Goal: Transaction & Acquisition: Register for event/course

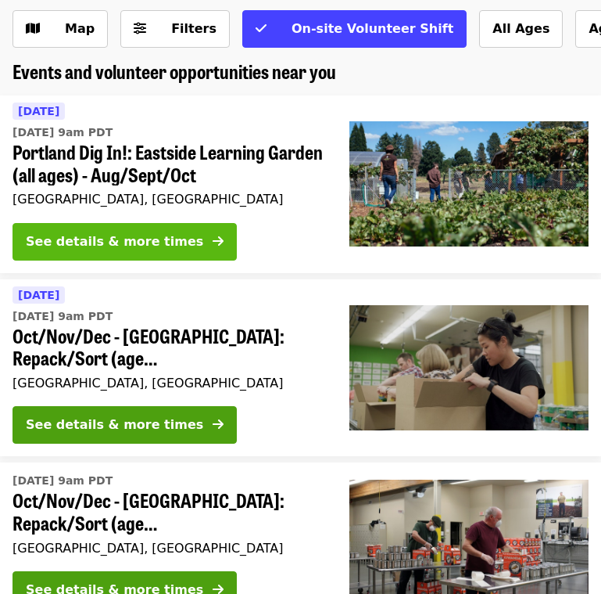
click at [176, 235] on button "See details & more times" at bounding box center [125, 242] width 224 height 38
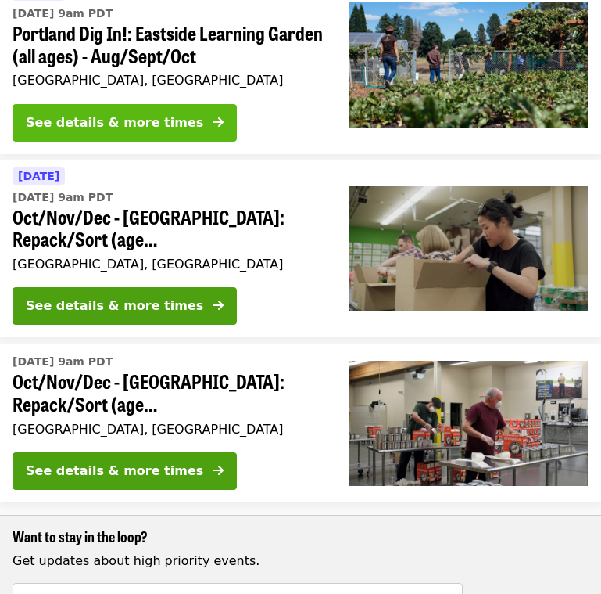
scroll to position [231, 0]
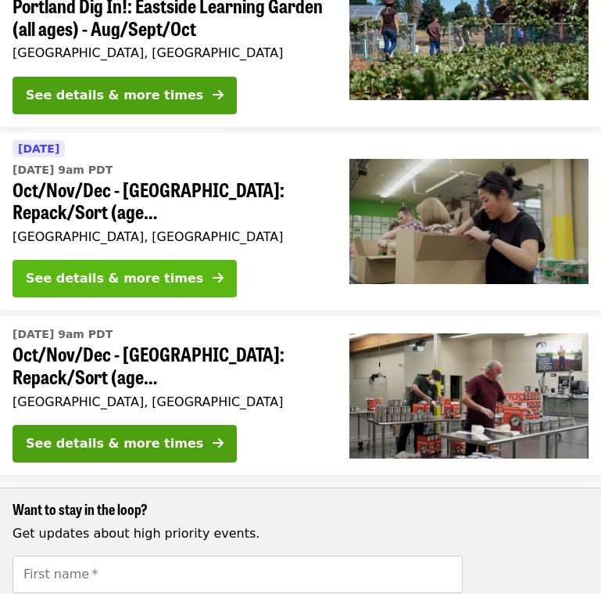
click at [121, 273] on div "See details & more times" at bounding box center [115, 278] width 178 height 19
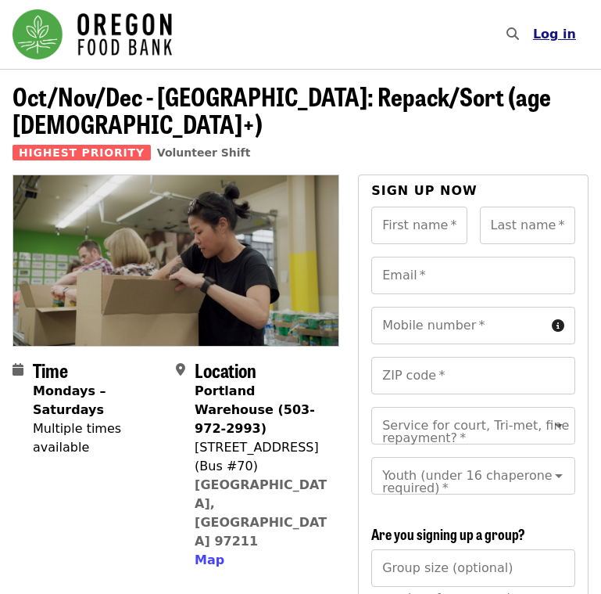
click at [558, 37] on span "Log in" at bounding box center [554, 34] width 43 height 15
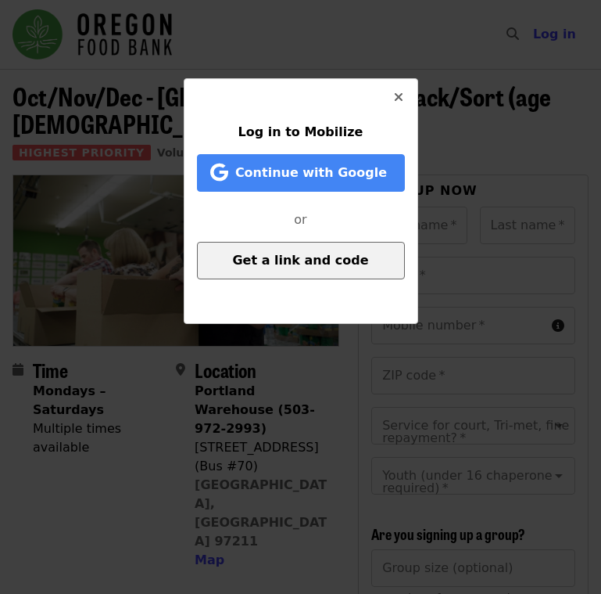
click at [303, 267] on span "Get a link and code" at bounding box center [300, 260] width 136 height 15
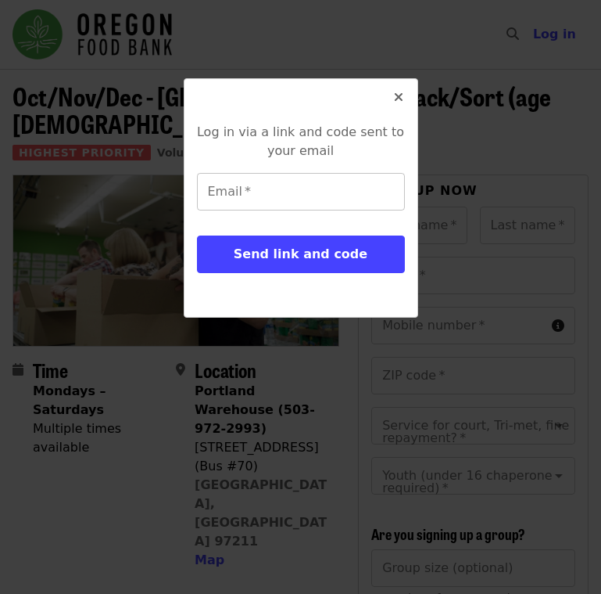
click at [280, 188] on input "Email   *" at bounding box center [301, 192] width 208 height 38
click at [390, 92] on button "Close" at bounding box center [399, 98] width 38 height 38
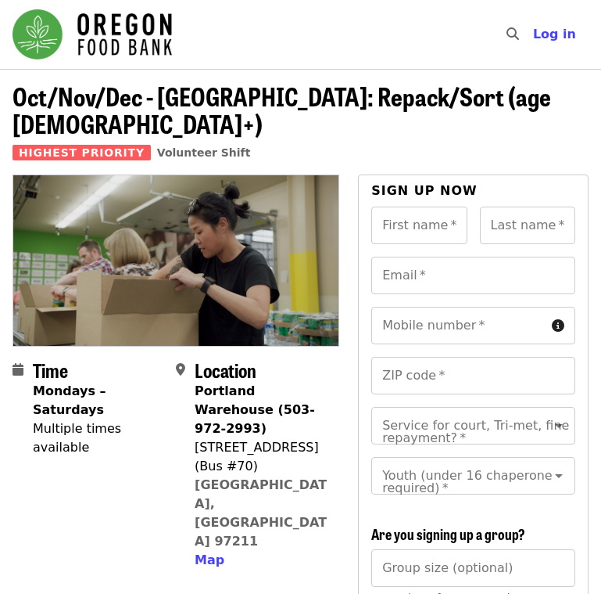
click at [569, 18] on div "​ Log in" at bounding box center [542, 35] width 93 height 38
click at [565, 33] on span "Log in" at bounding box center [554, 34] width 43 height 15
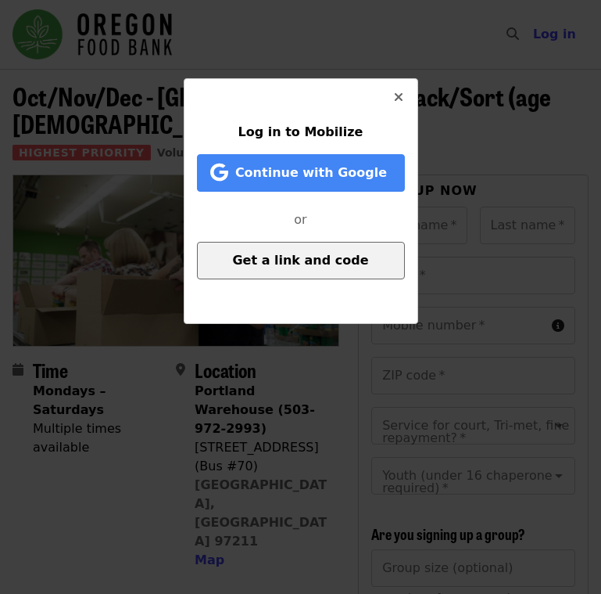
click at [313, 259] on span "Get a link and code" at bounding box center [300, 260] width 136 height 15
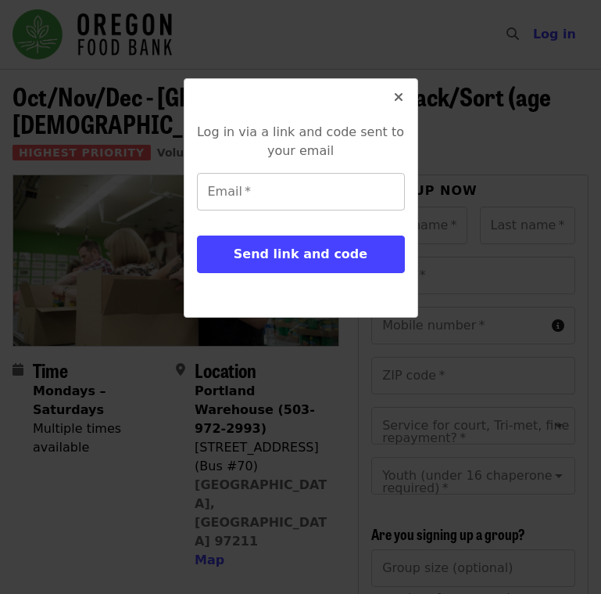
click at [292, 178] on input "Email   *" at bounding box center [301, 192] width 208 height 38
type input "*"
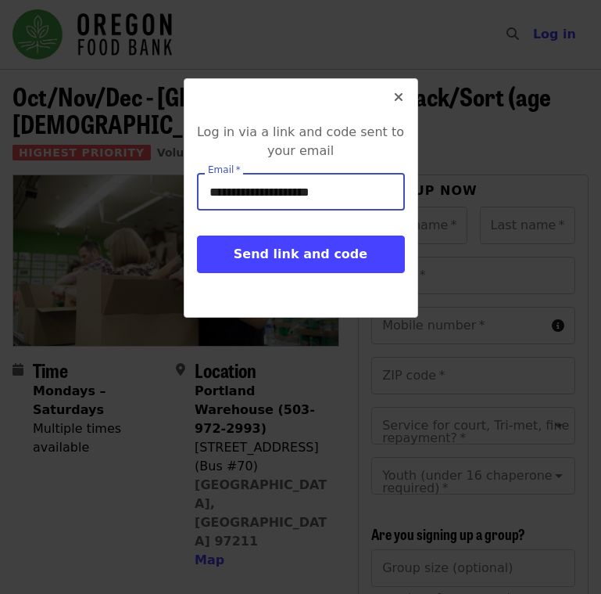
type input "**********"
click at [300, 254] on button "Send link and code" at bounding box center [301, 254] width 208 height 38
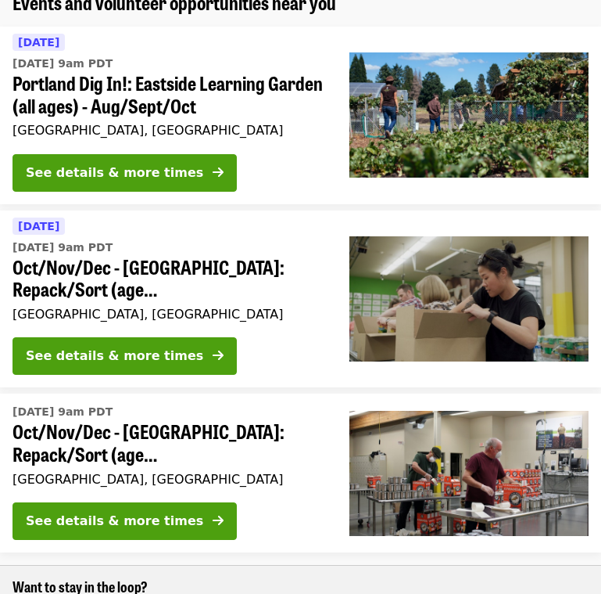
scroll to position [156, 0]
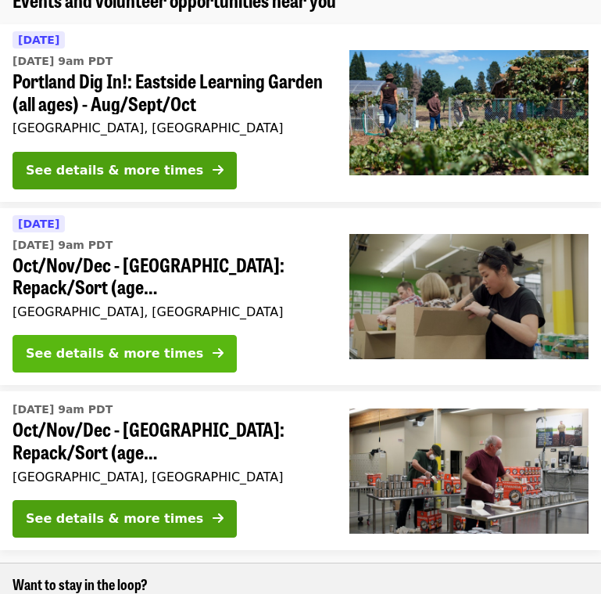
click at [122, 337] on button "See details & more times" at bounding box center [125, 354] width 224 height 38
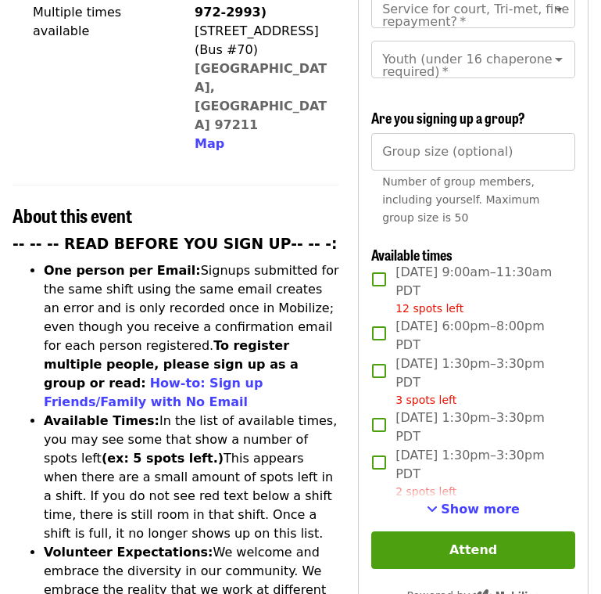
scroll to position [418, 0]
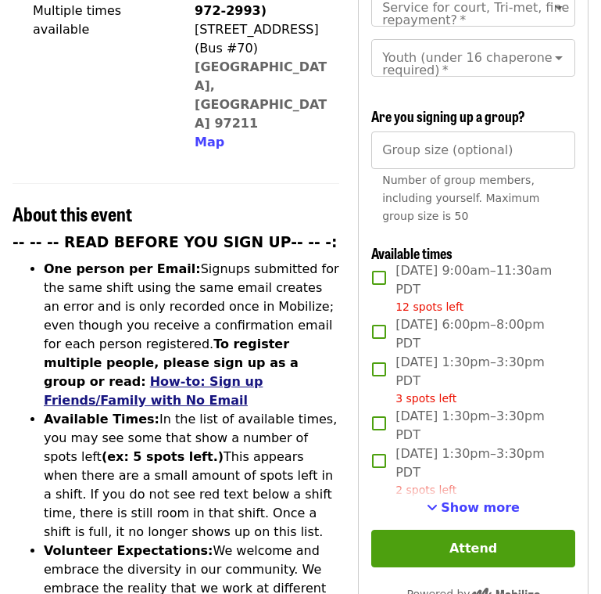
click at [197, 374] on link "How-to: Sign up Friends/Family with No Email" at bounding box center [153, 391] width 219 height 34
